Goal: Find specific page/section: Find specific page/section

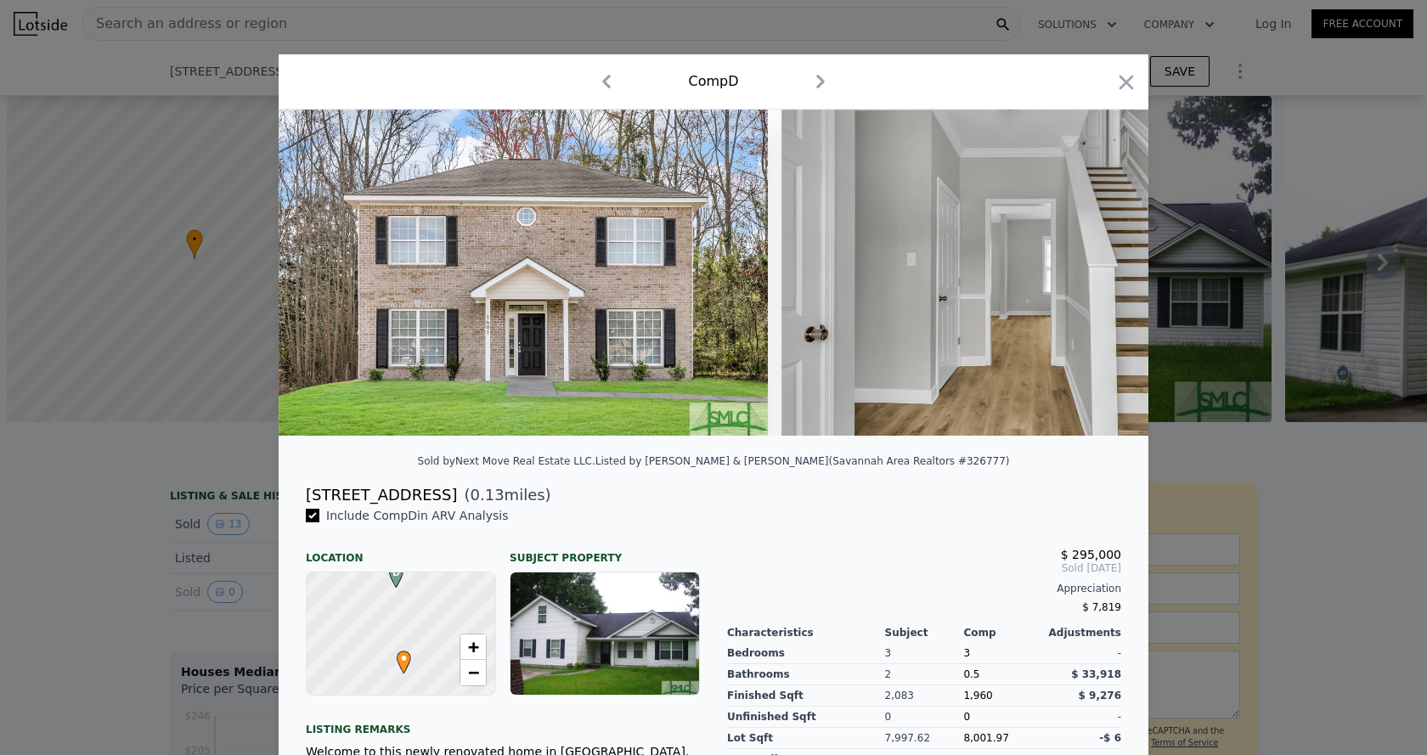
scroll to position [0, 22419]
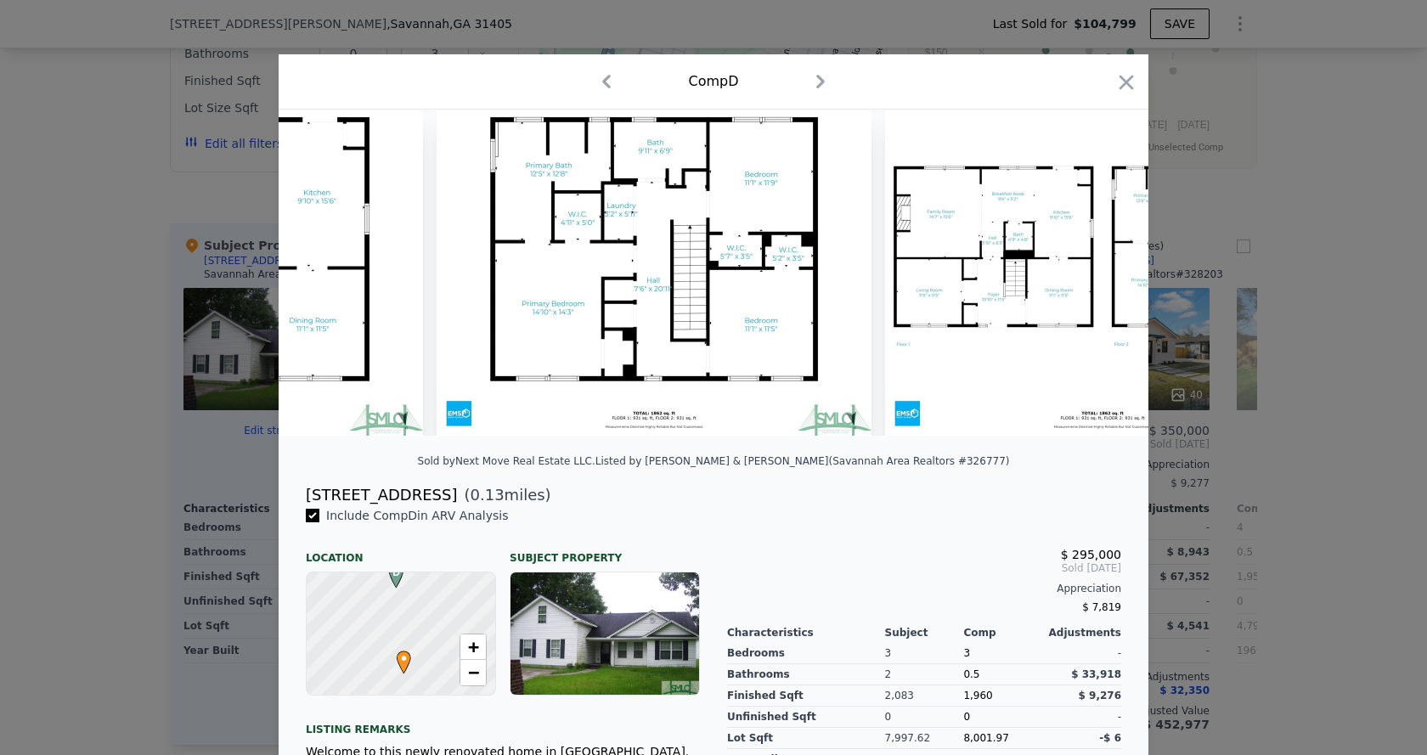
click at [1122, 75] on icon "button" at bounding box center [1126, 82] width 24 height 24
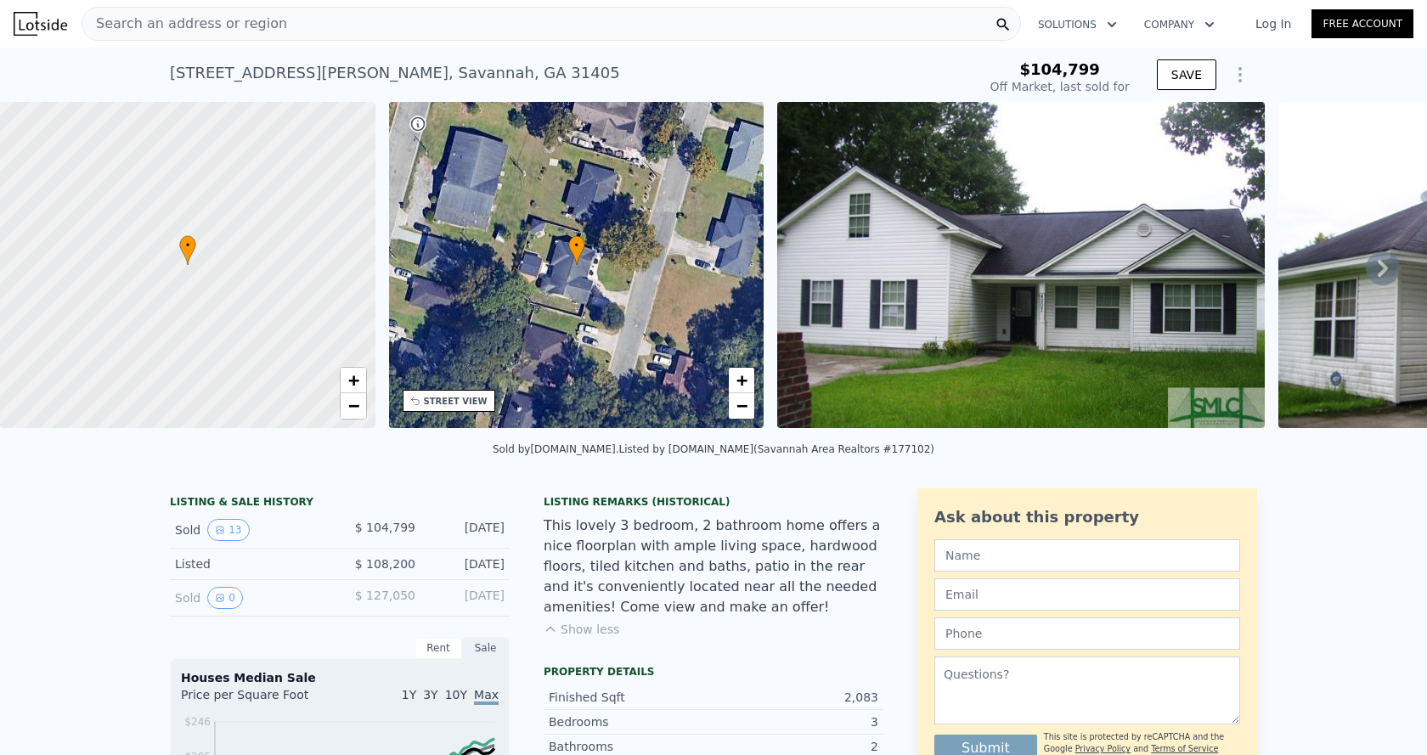
click at [245, 22] on span "Search an address or region" at bounding box center [184, 24] width 205 height 20
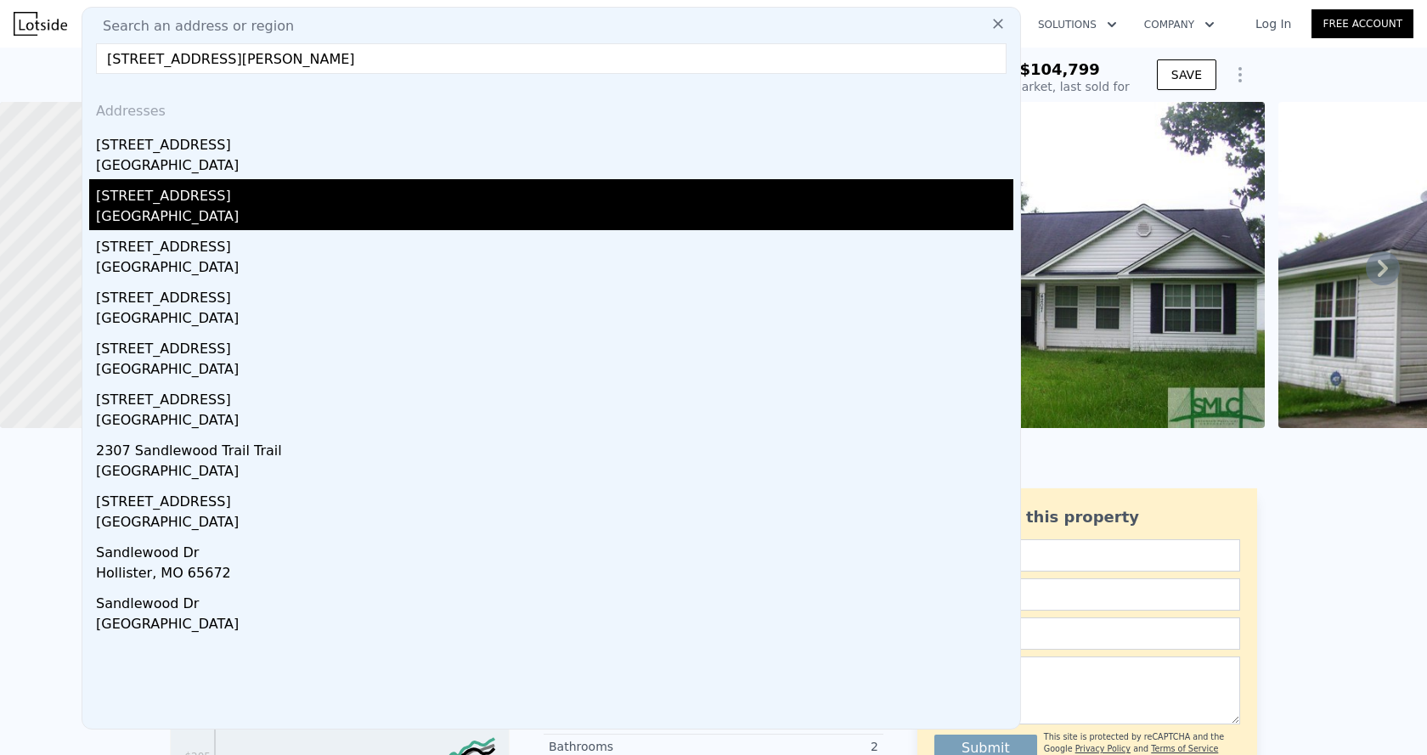
type input "[STREET_ADDRESS][PERSON_NAME]"
click at [228, 199] on div "[STREET_ADDRESS]" at bounding box center [554, 192] width 917 height 27
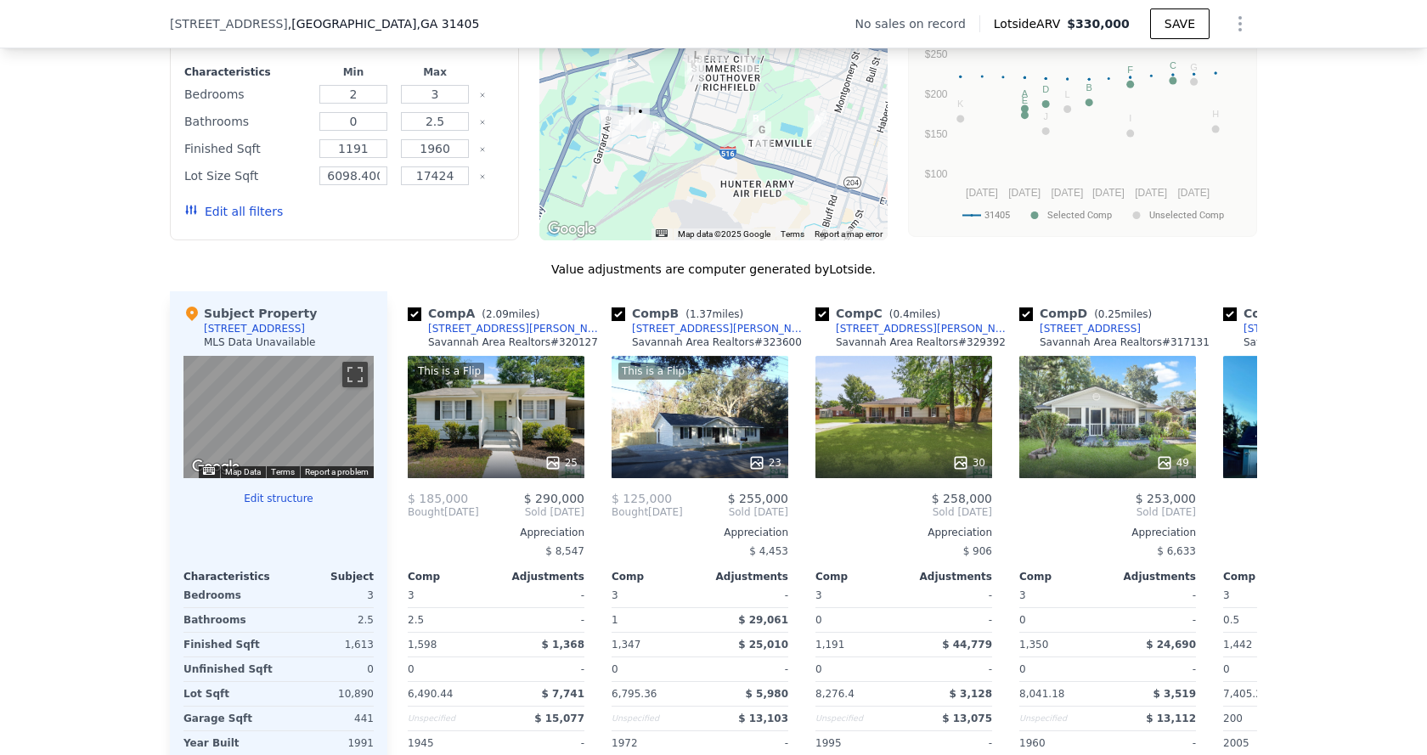
scroll to position [1523, 0]
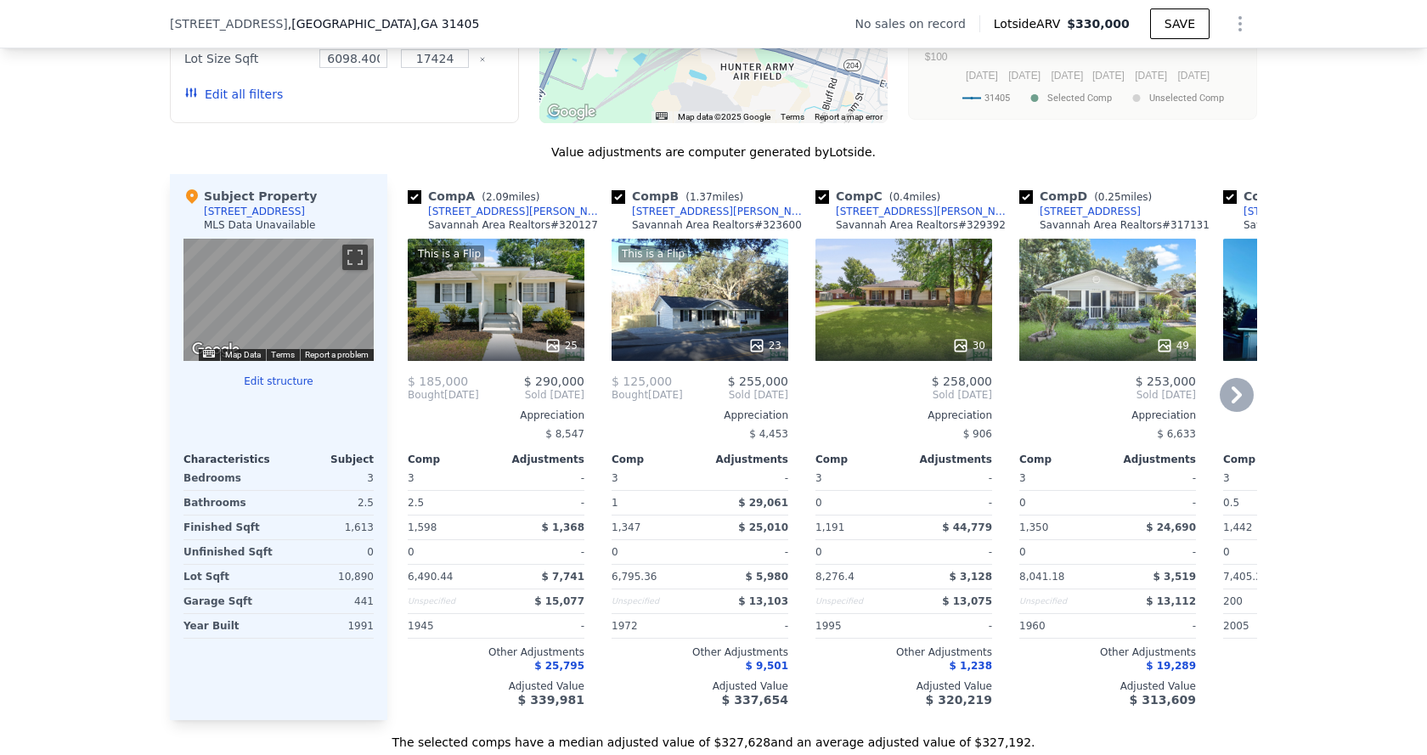
click at [1224, 401] on icon at bounding box center [1236, 395] width 34 height 34
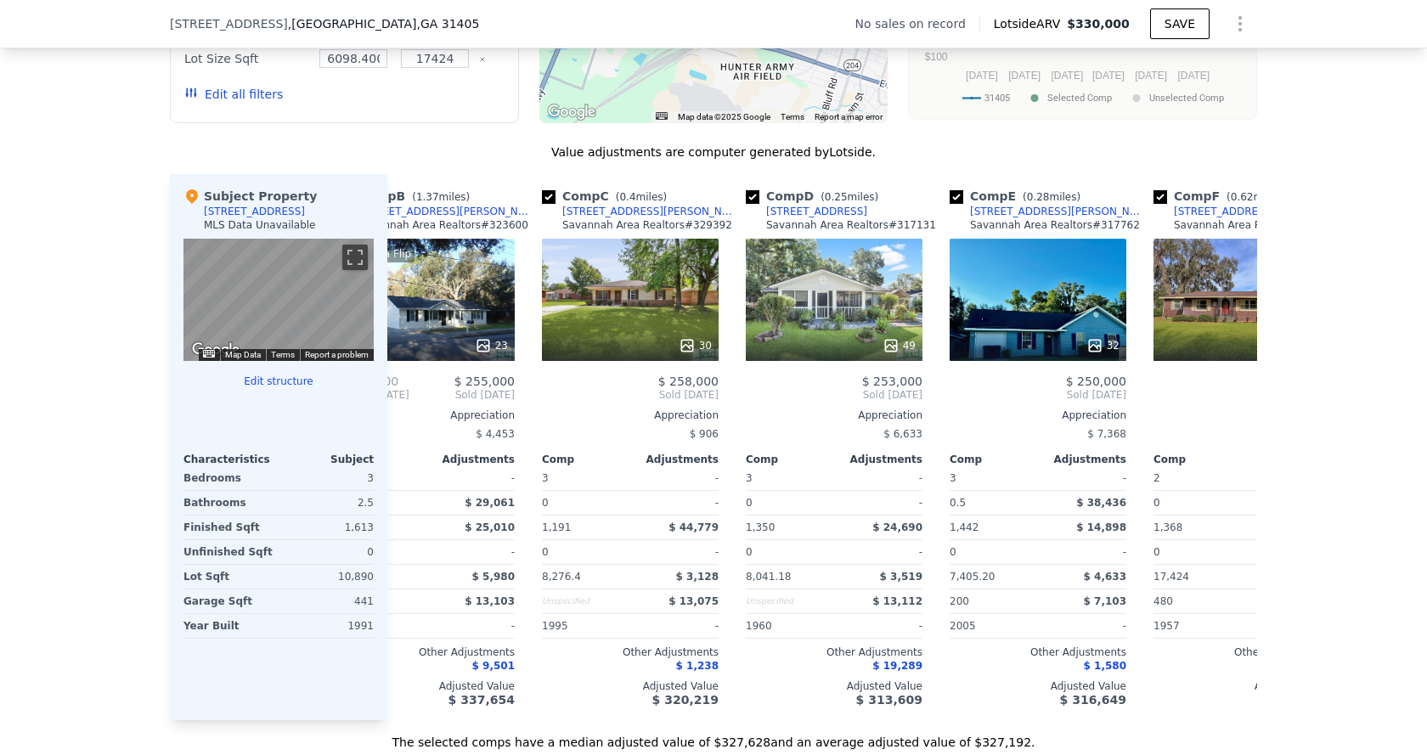
scroll to position [0, 408]
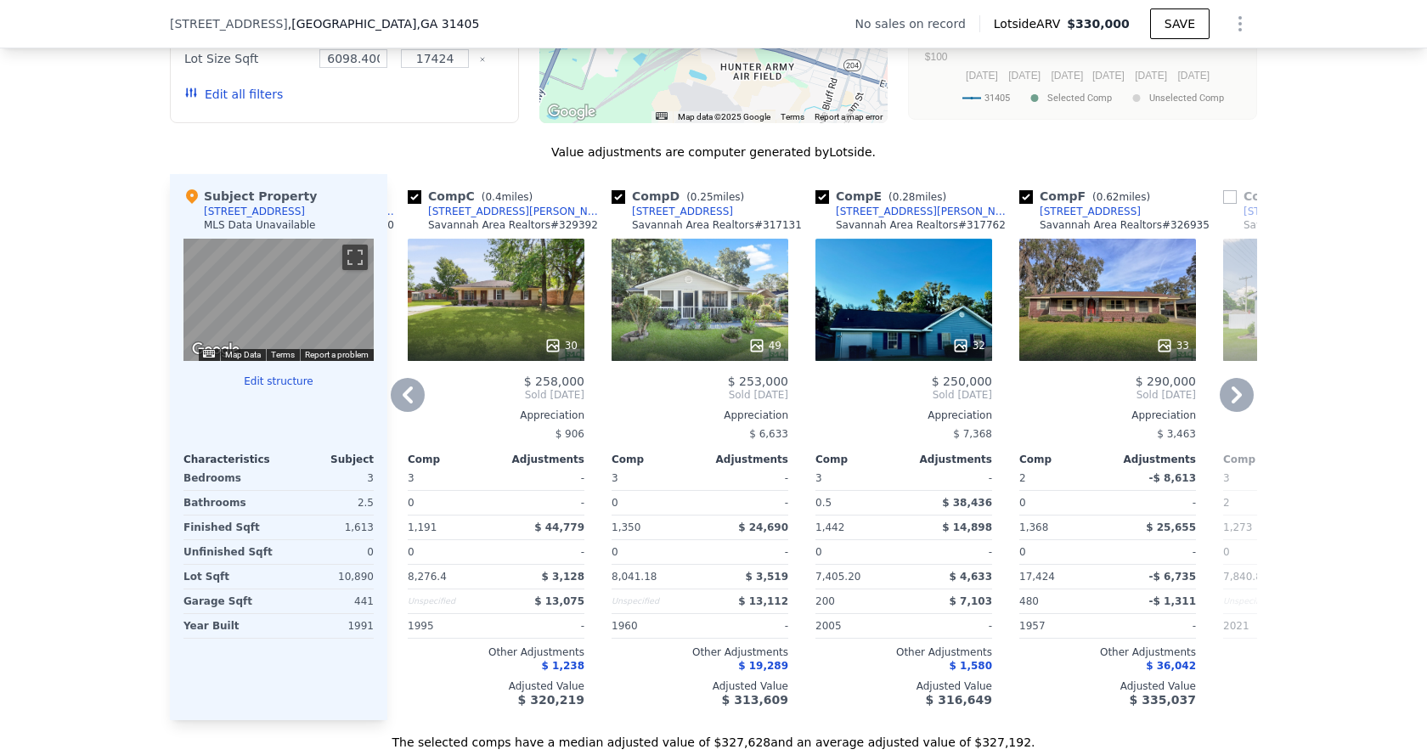
click at [1224, 401] on icon at bounding box center [1236, 395] width 34 height 34
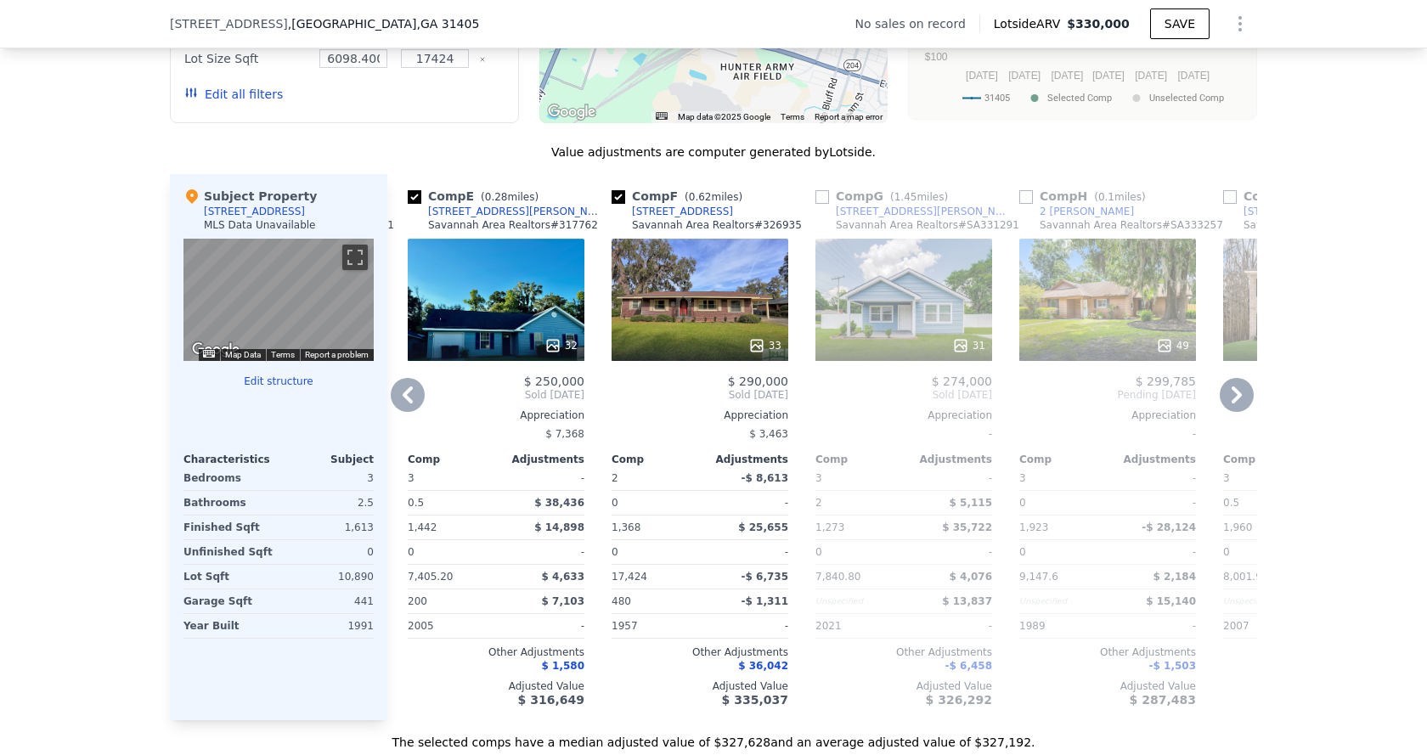
click at [1224, 401] on icon at bounding box center [1236, 395] width 34 height 34
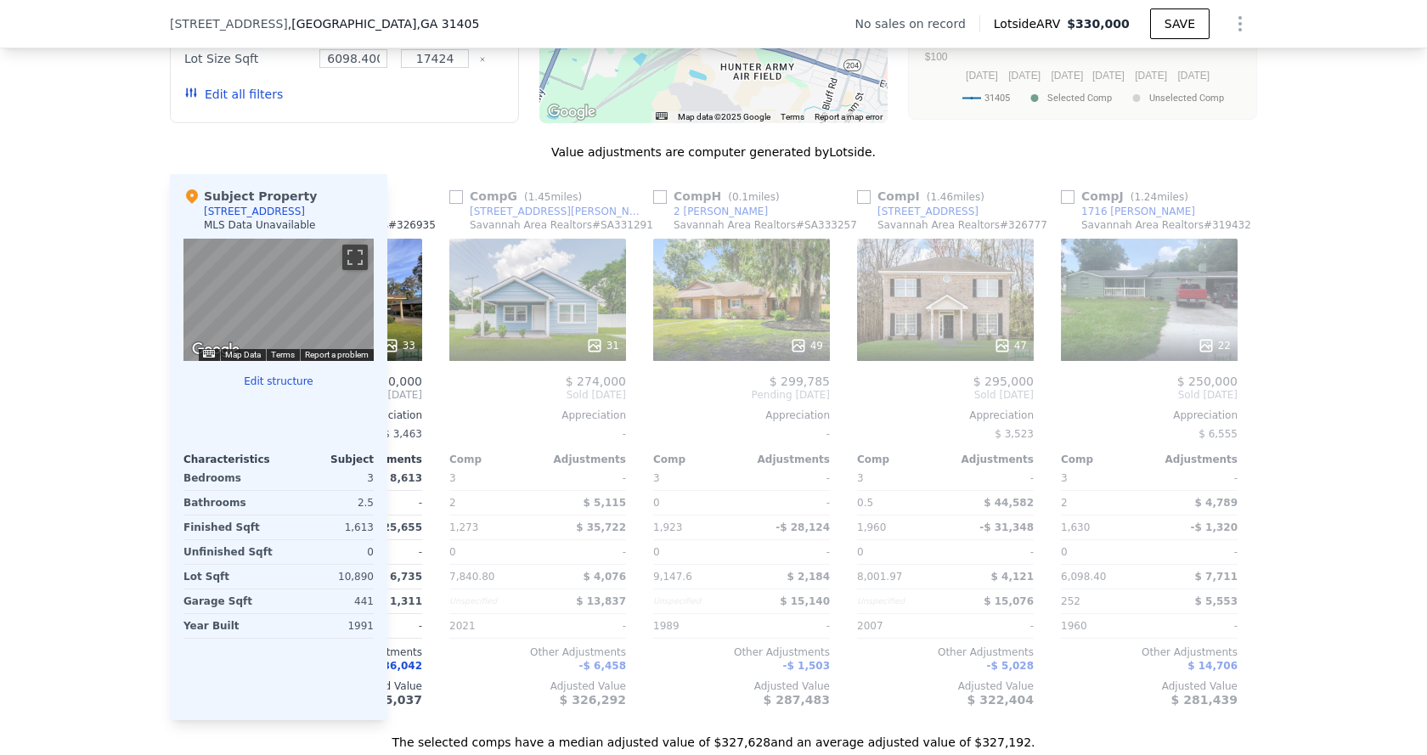
scroll to position [0, 1223]
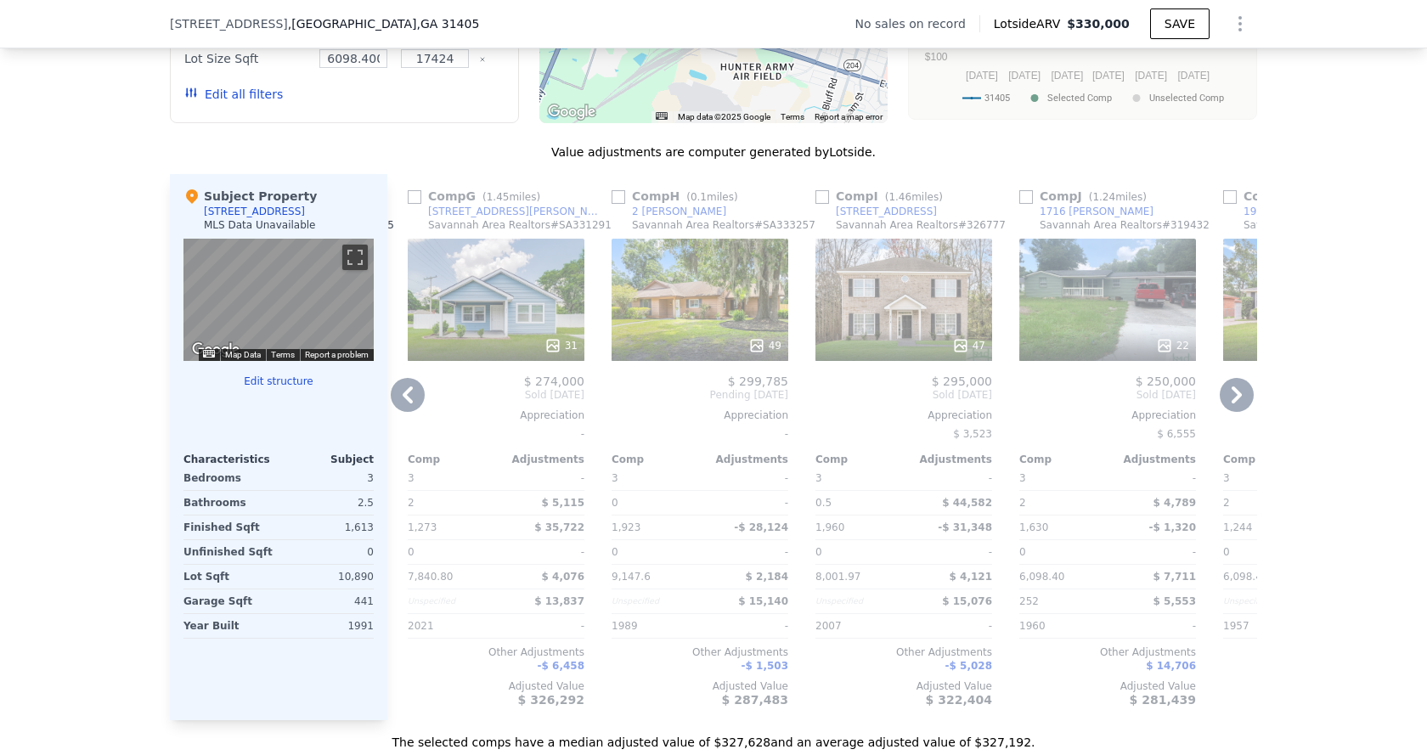
click at [1224, 401] on icon at bounding box center [1236, 395] width 34 height 34
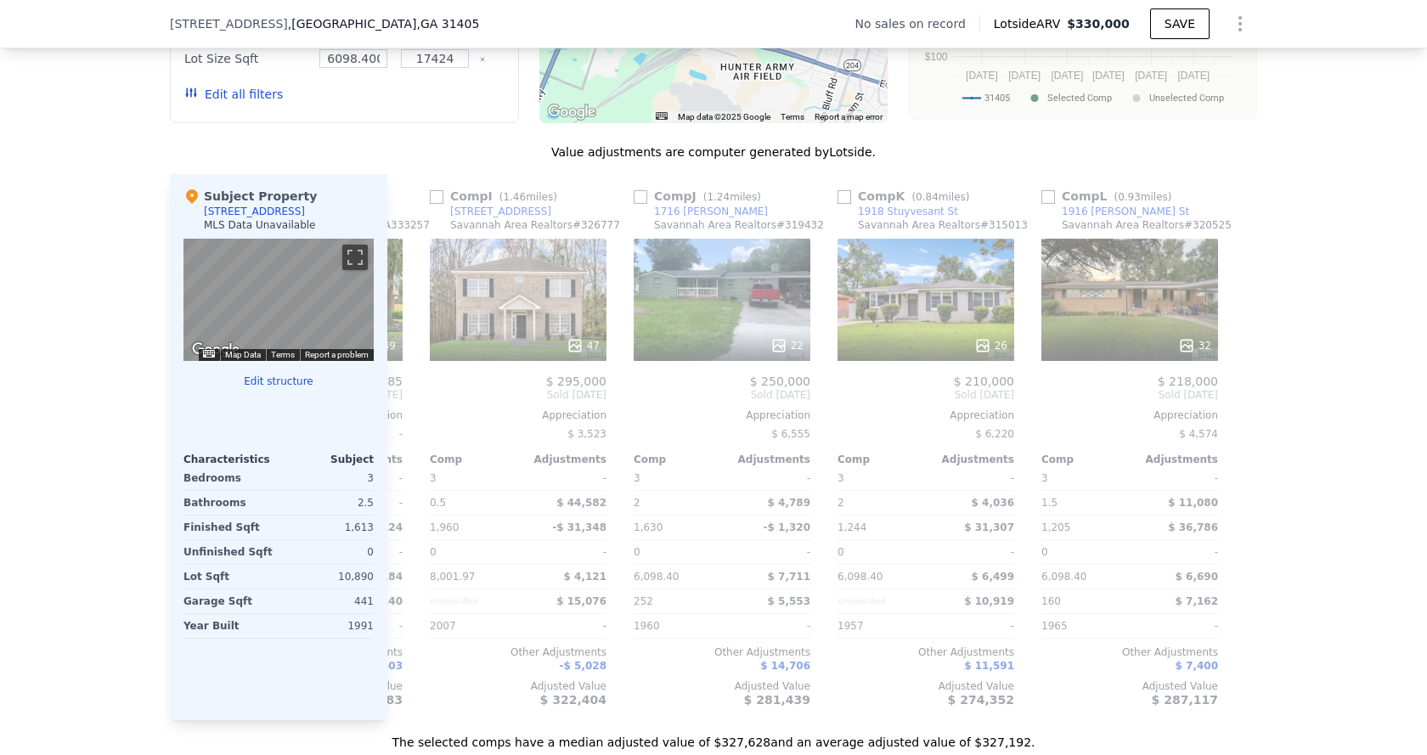
scroll to position [0, 1617]
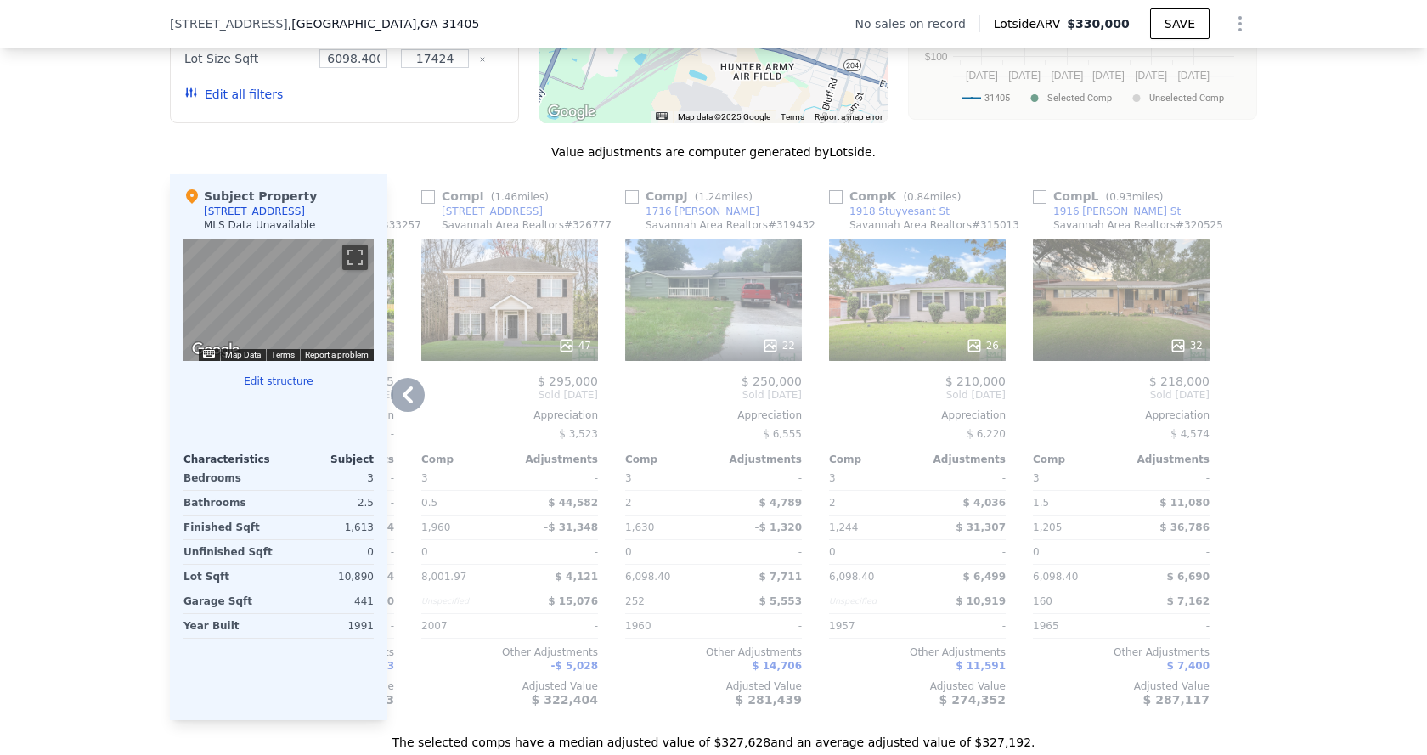
click at [395, 405] on icon at bounding box center [408, 395] width 34 height 34
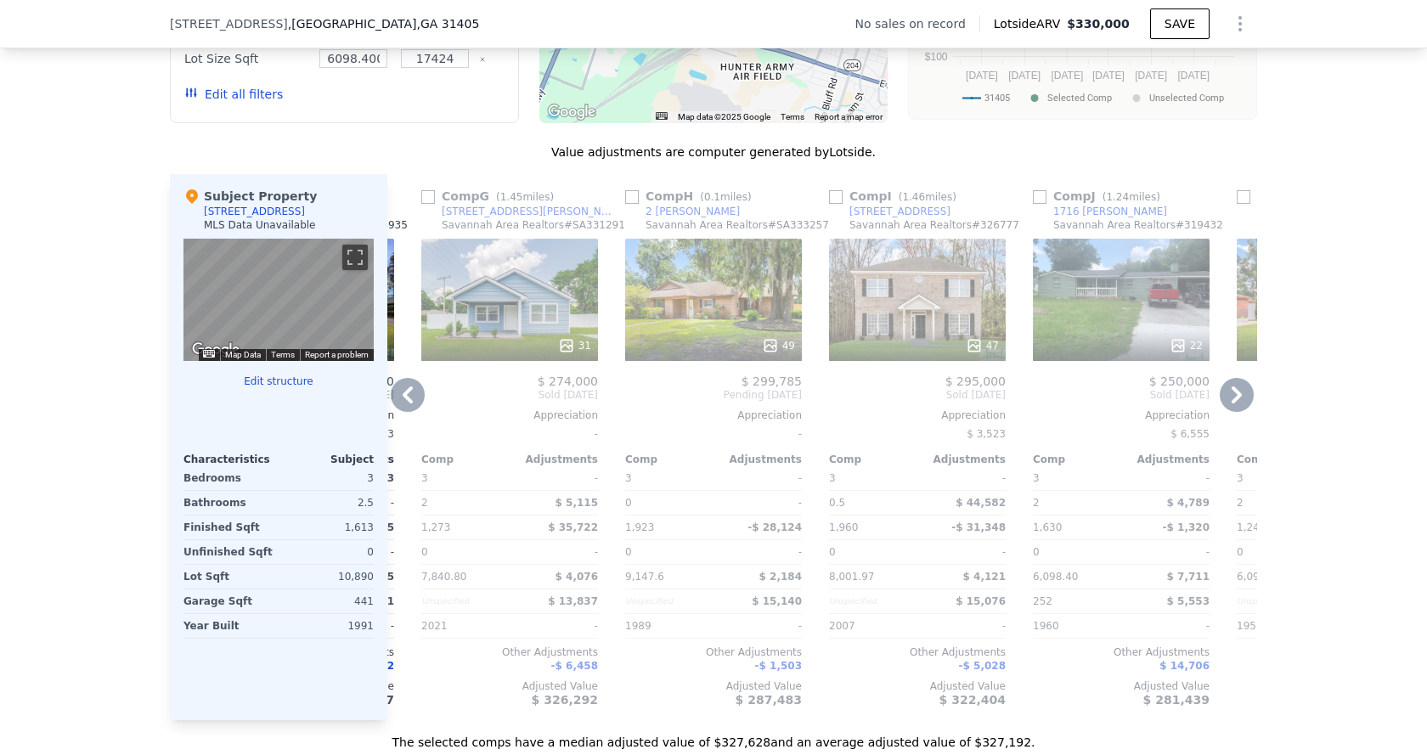
click at [395, 405] on icon at bounding box center [408, 395] width 34 height 34
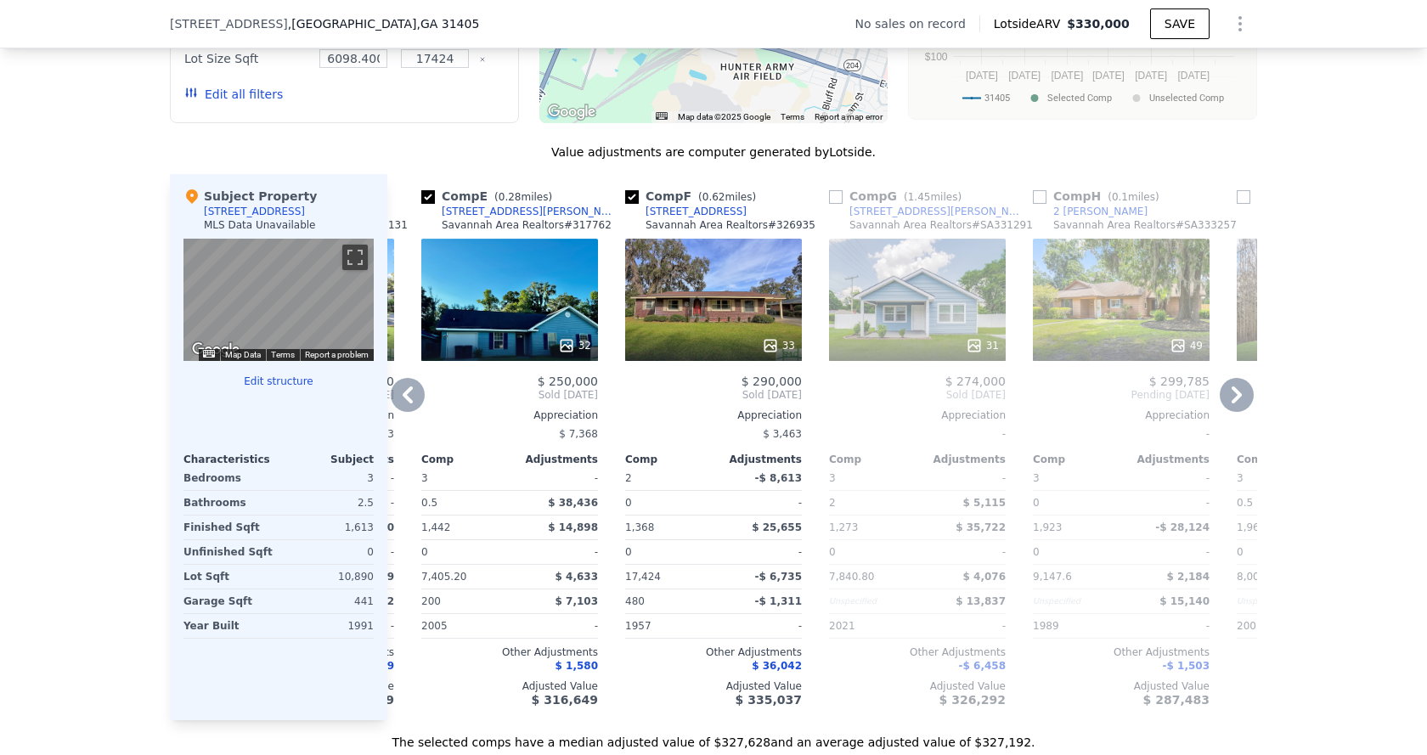
click at [395, 405] on icon at bounding box center [408, 395] width 34 height 34
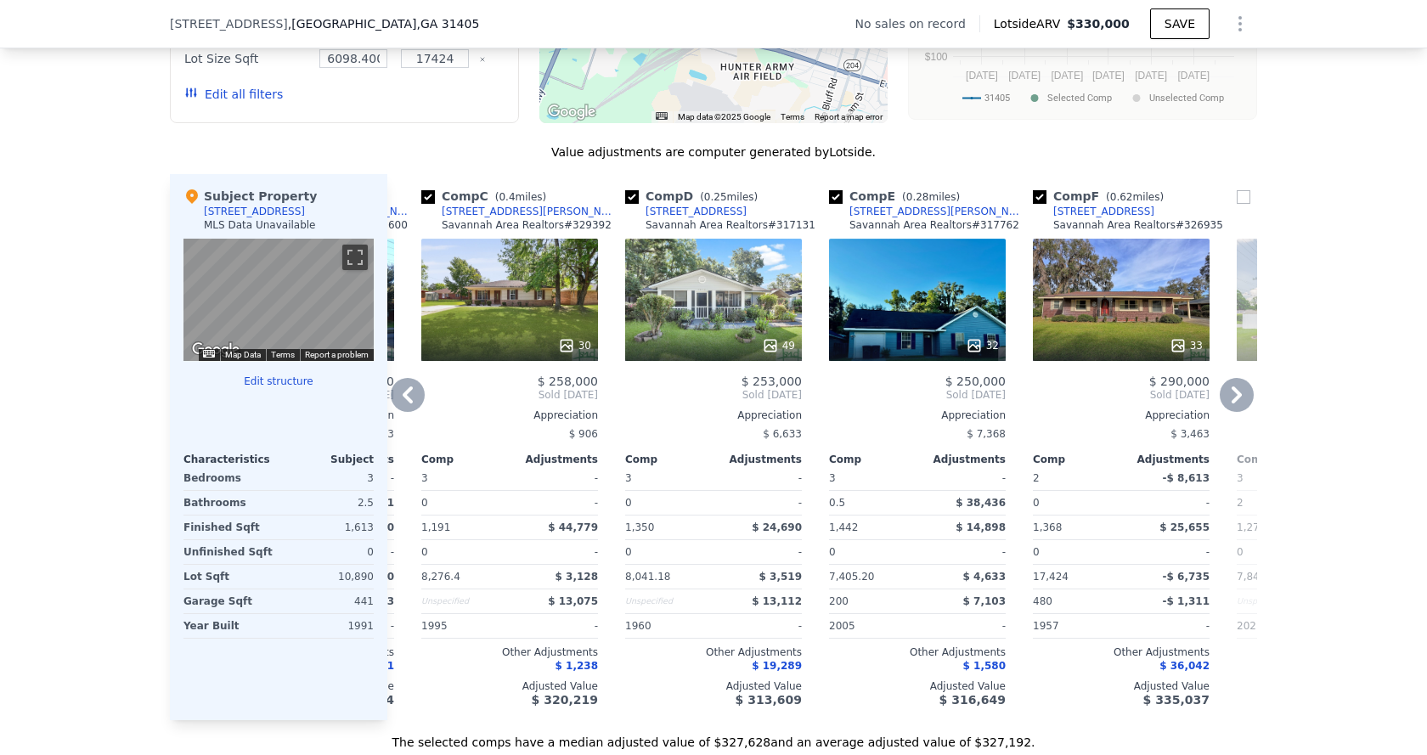
click at [392, 405] on icon at bounding box center [408, 395] width 34 height 34
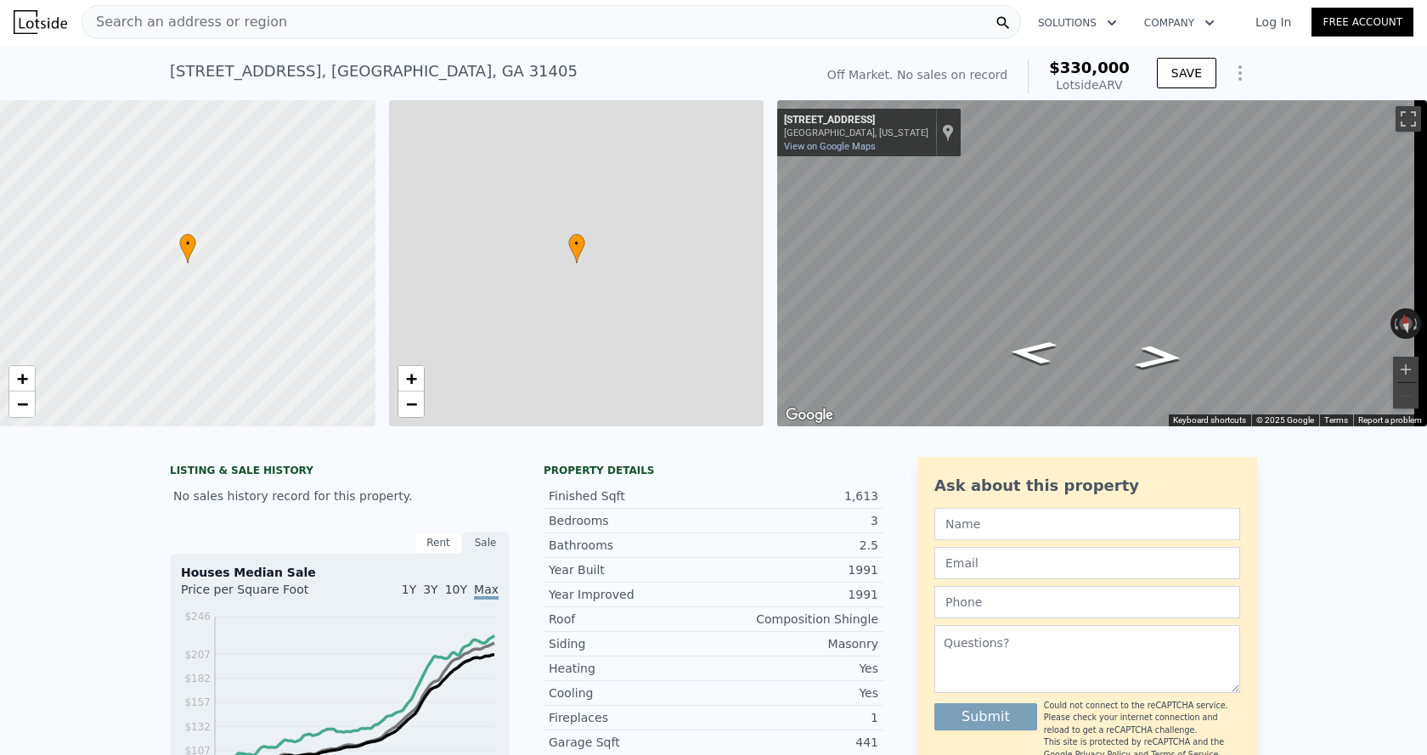
scroll to position [0, 0]
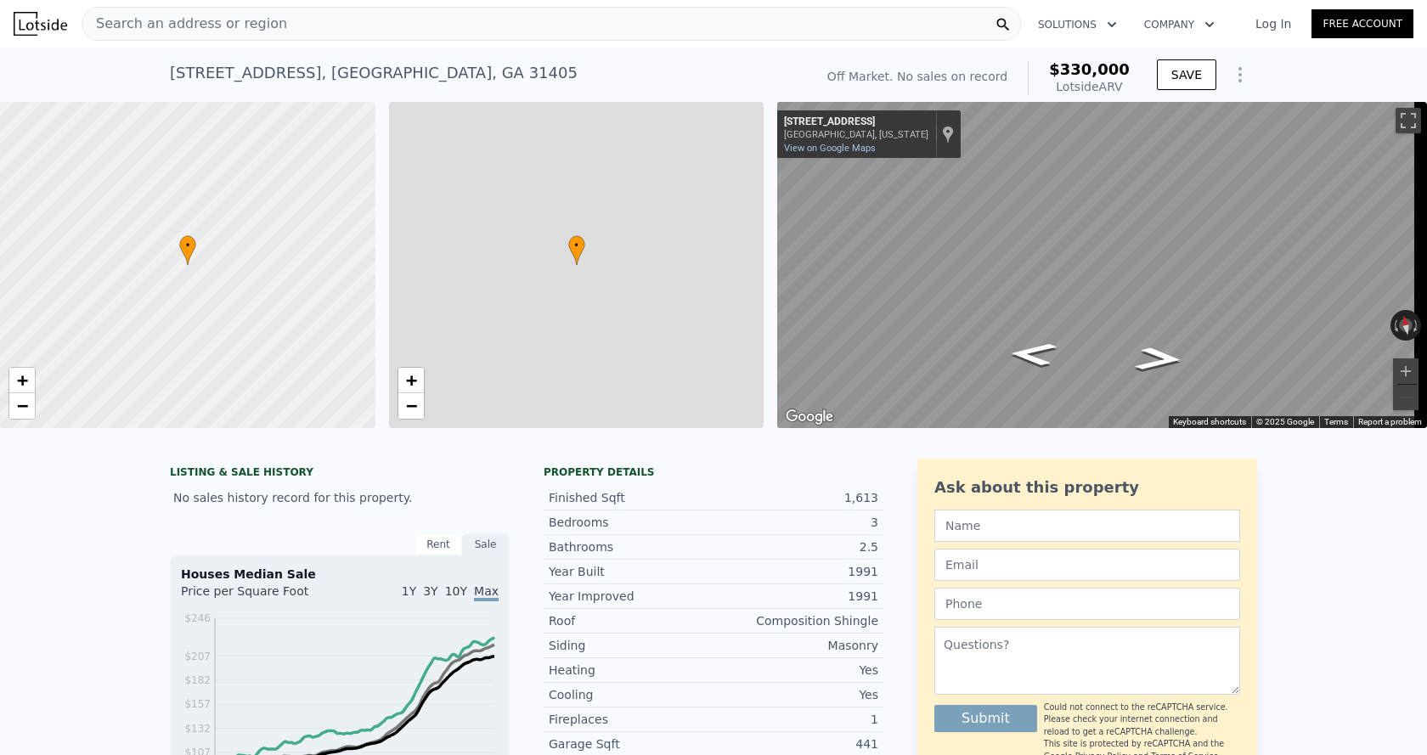
click at [245, 23] on span "Search an address or region" at bounding box center [184, 24] width 205 height 20
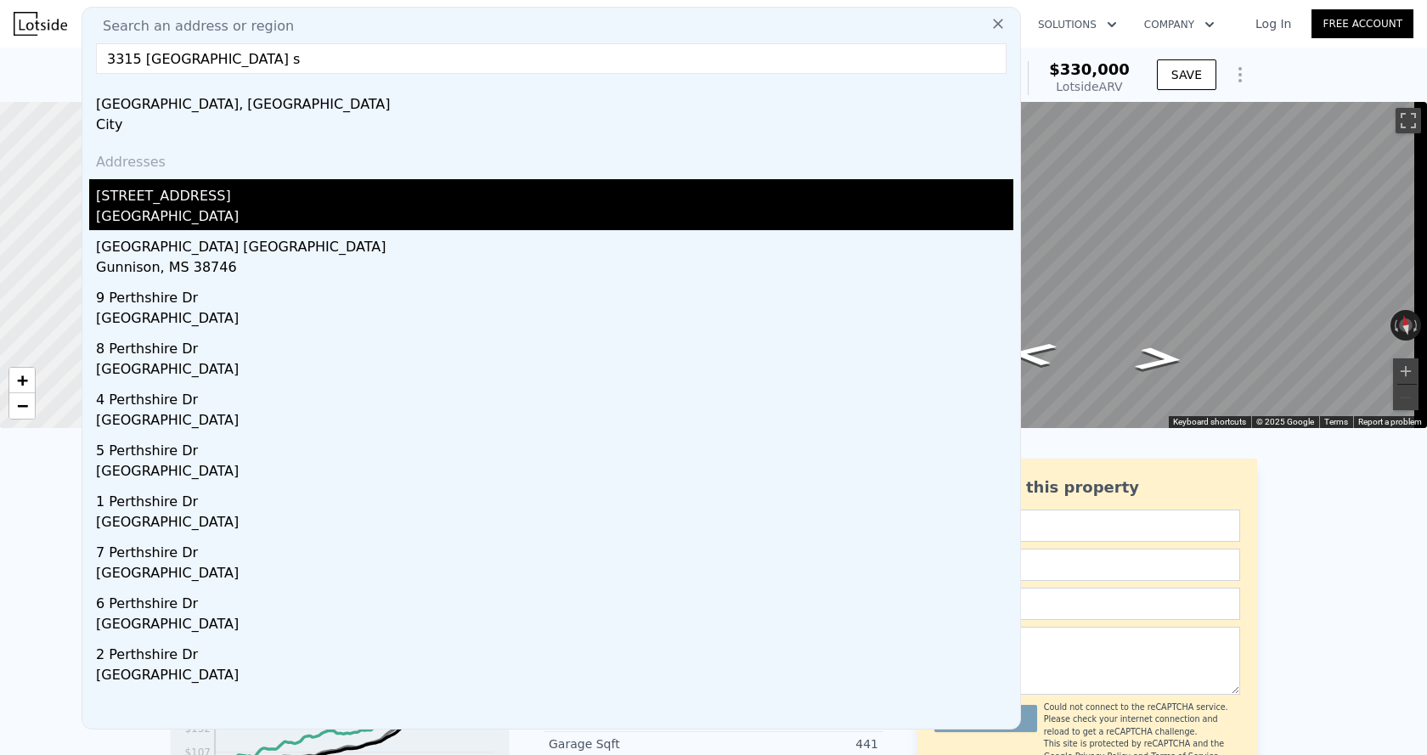
type input "3315 [GEOGRAPHIC_DATA] s"
click at [124, 203] on div "[STREET_ADDRESS]" at bounding box center [554, 192] width 917 height 27
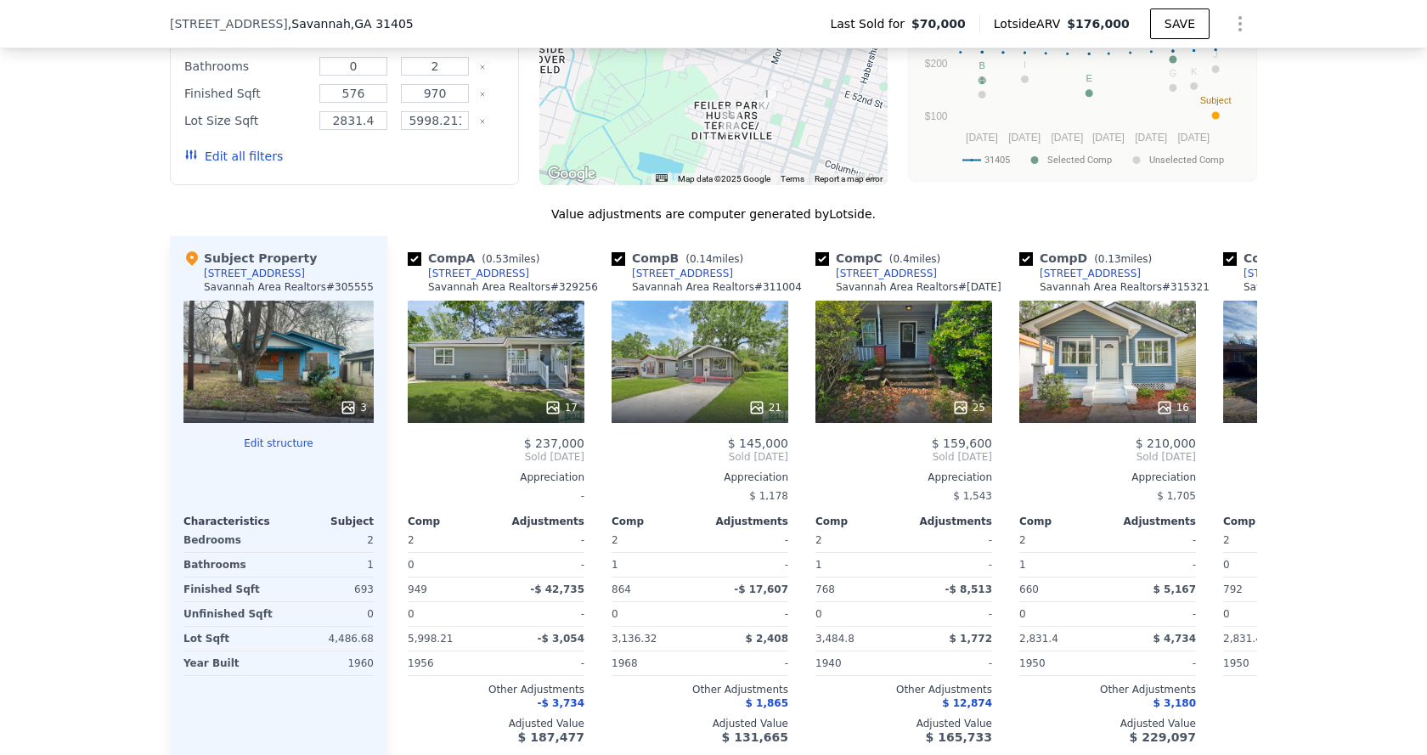
scroll to position [1608, 0]
click at [1225, 460] on icon at bounding box center [1236, 456] width 34 height 34
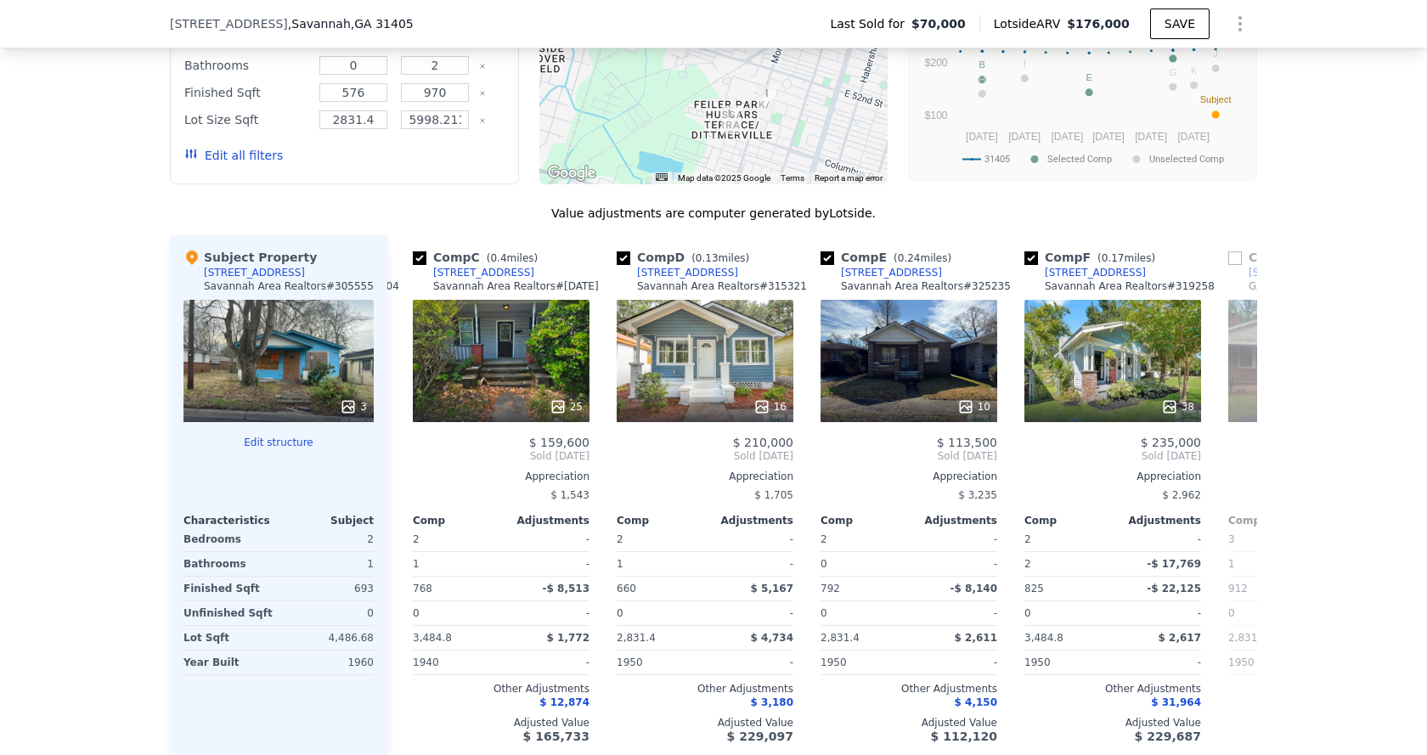
scroll to position [0, 408]
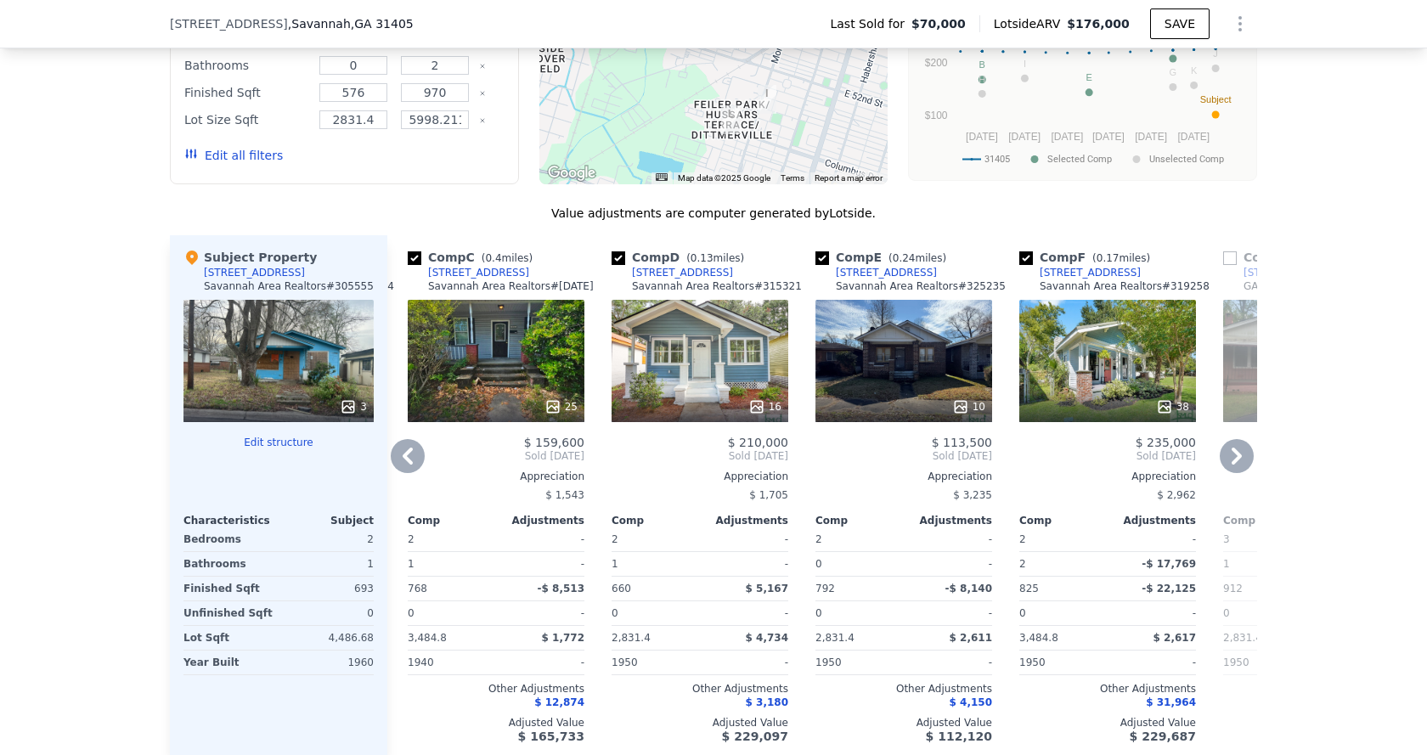
click at [1225, 460] on icon at bounding box center [1236, 456] width 34 height 34
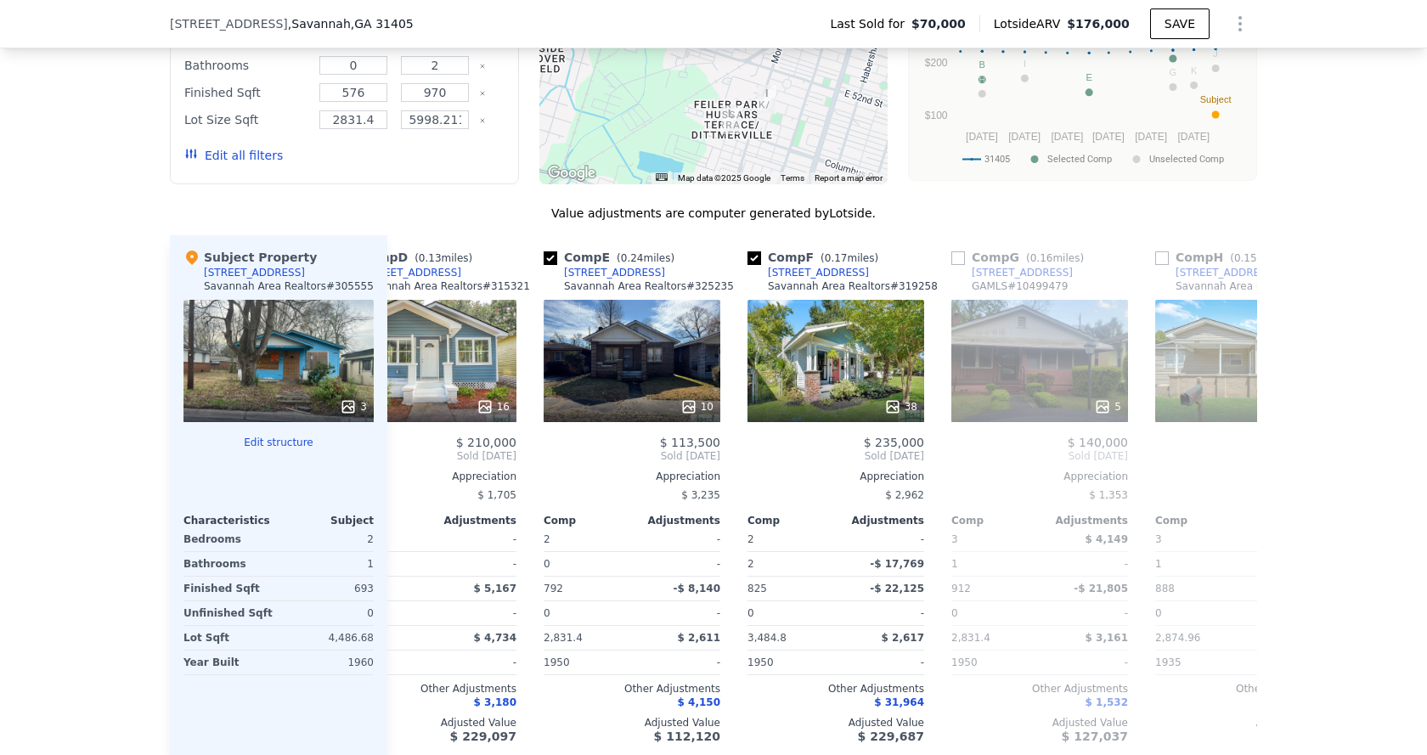
scroll to position [0, 815]
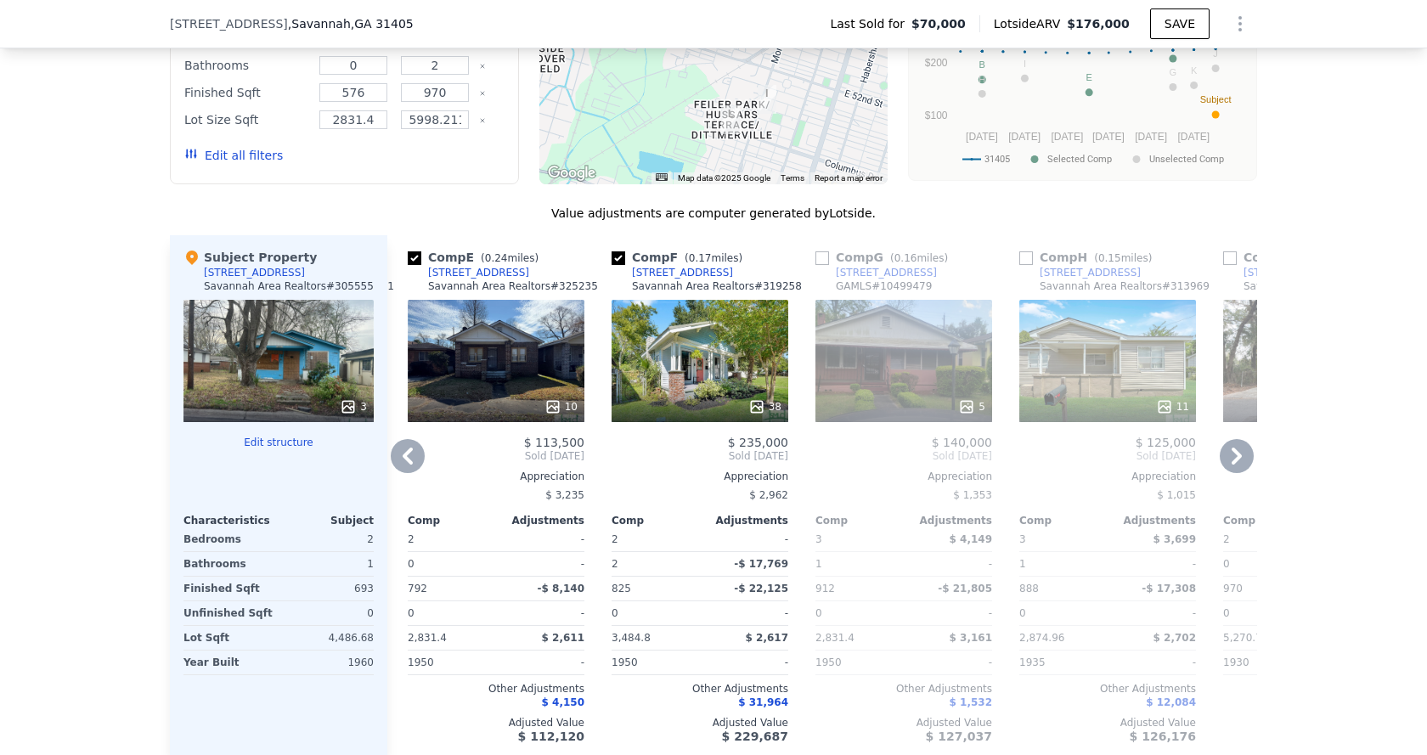
click at [1225, 460] on icon at bounding box center [1236, 456] width 34 height 34
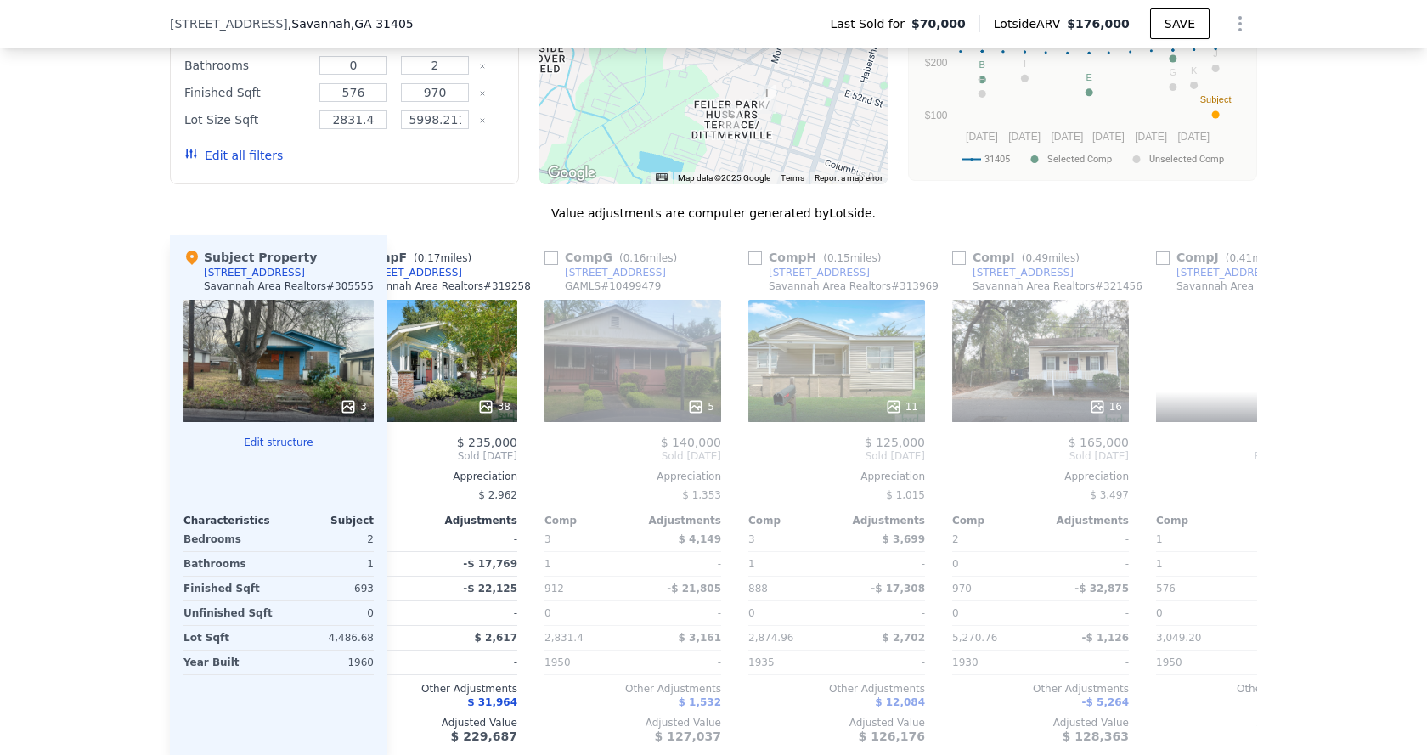
scroll to position [0, 1223]
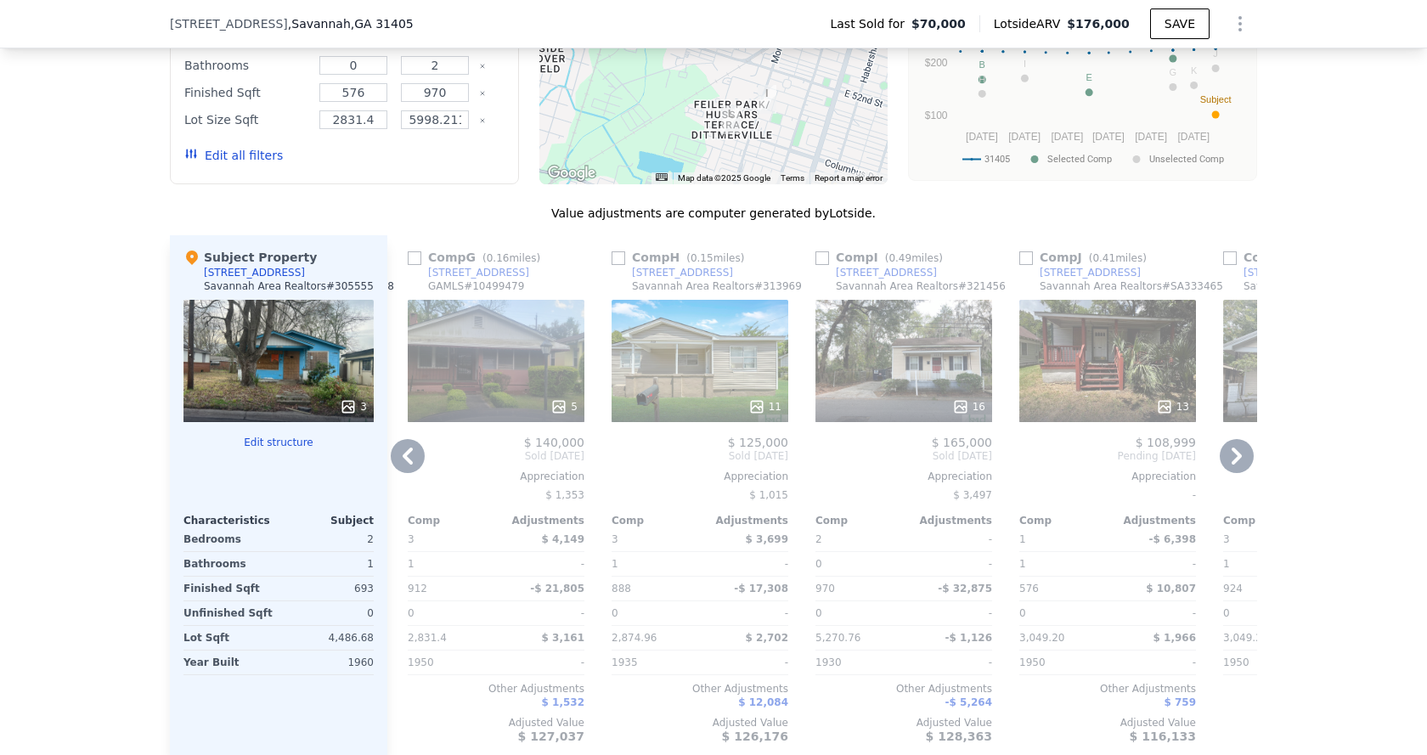
click at [1225, 460] on icon at bounding box center [1236, 456] width 34 height 34
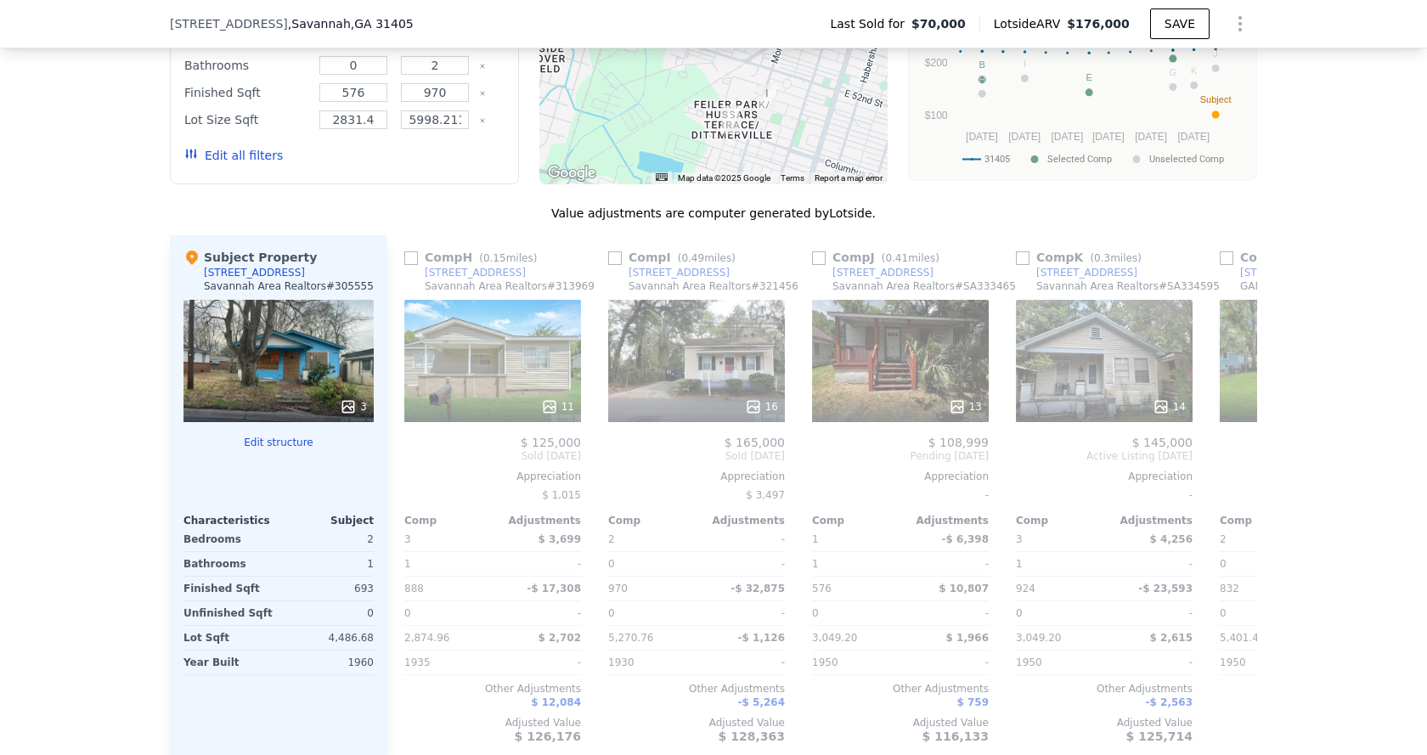
scroll to position [0, 1617]
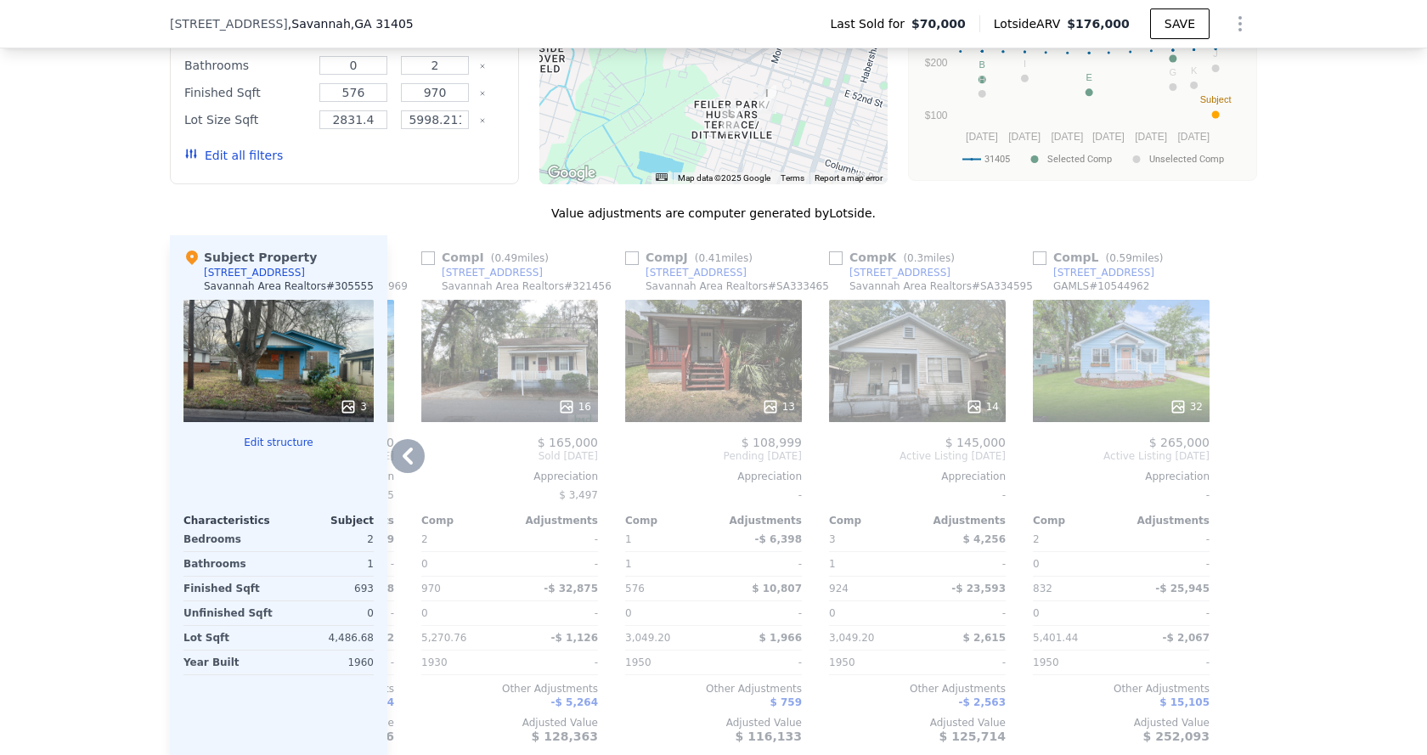
click at [1230, 460] on div at bounding box center [1243, 495] width 27 height 521
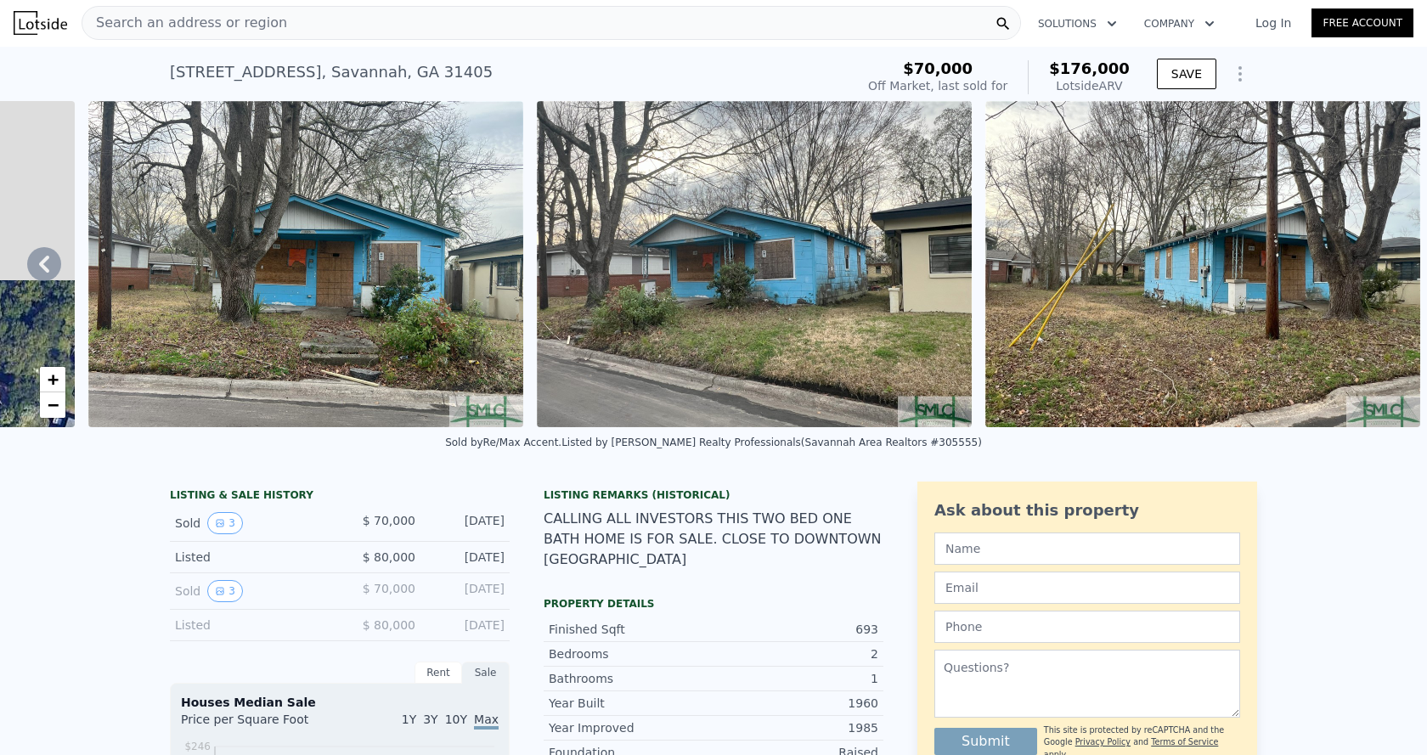
scroll to position [0, 0]
click at [184, 23] on span "Search an address or region" at bounding box center [184, 24] width 205 height 20
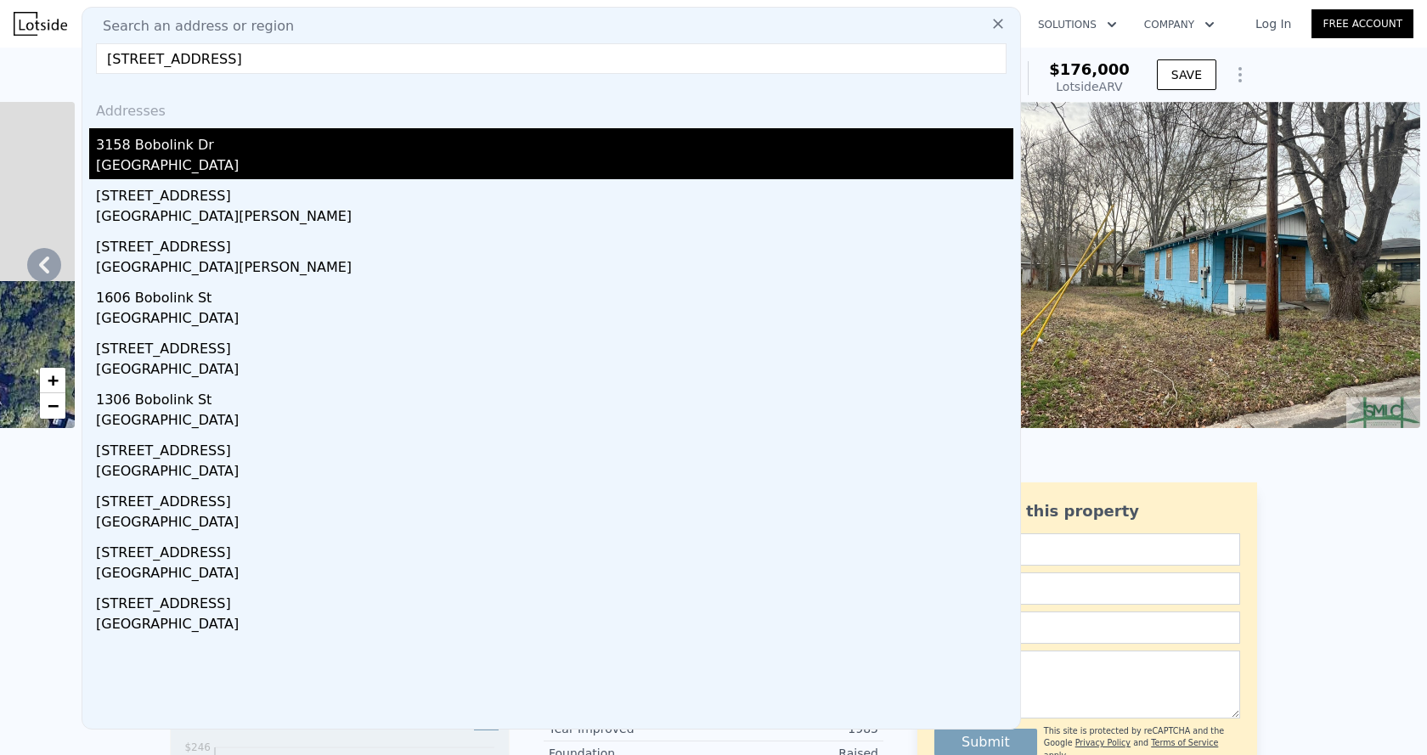
type input "[STREET_ADDRESS]"
click at [179, 154] on div "3158 Bobolink Dr" at bounding box center [554, 141] width 917 height 27
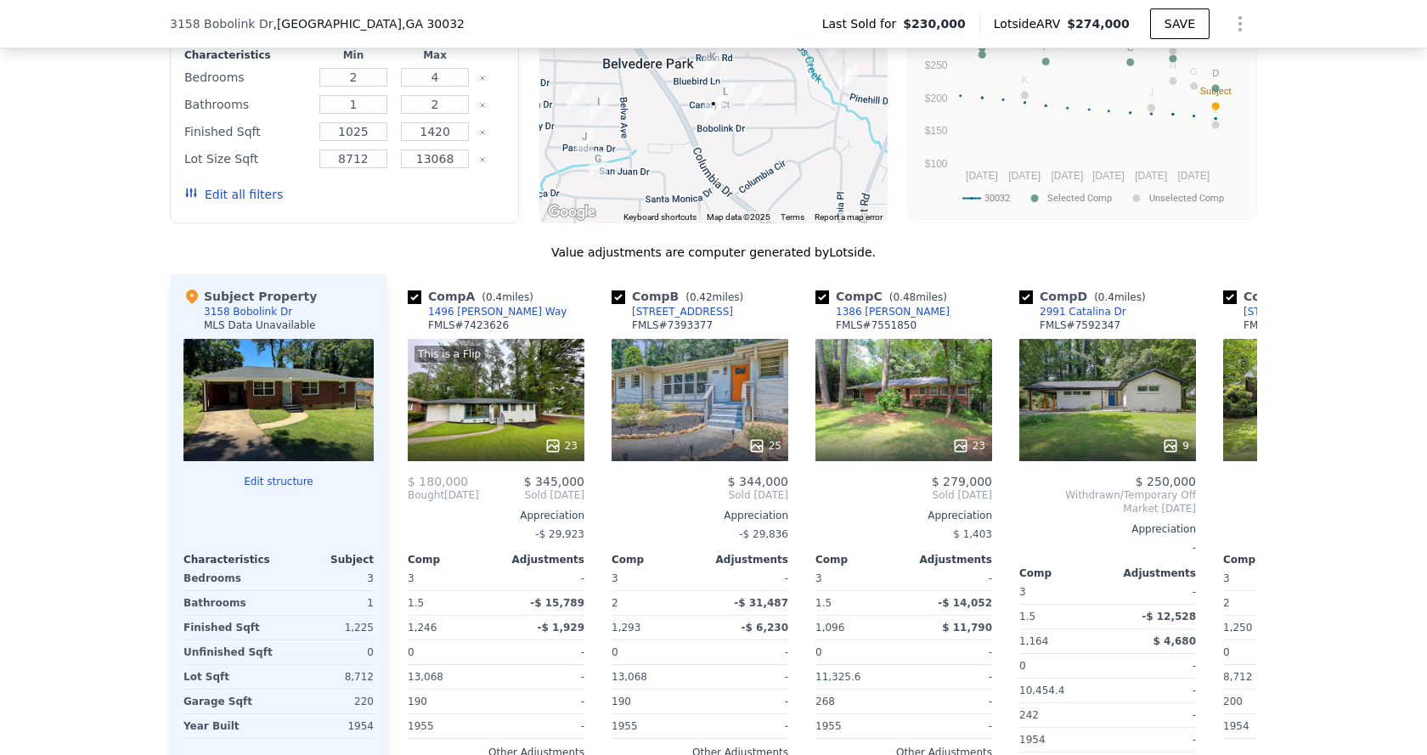
scroll to position [1268, 0]
